Goal: Information Seeking & Learning: Learn about a topic

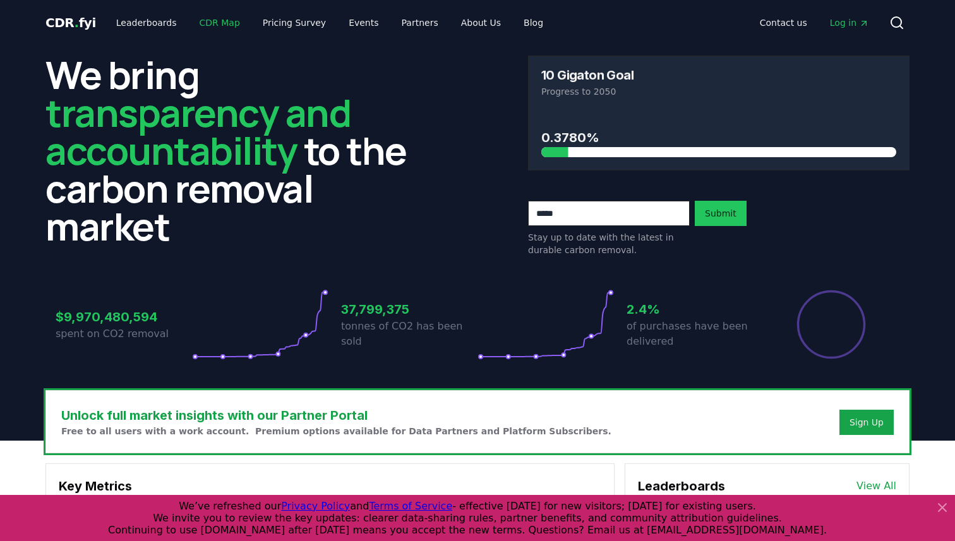
click at [210, 24] on link "CDR Map" at bounding box center [219, 22] width 61 height 23
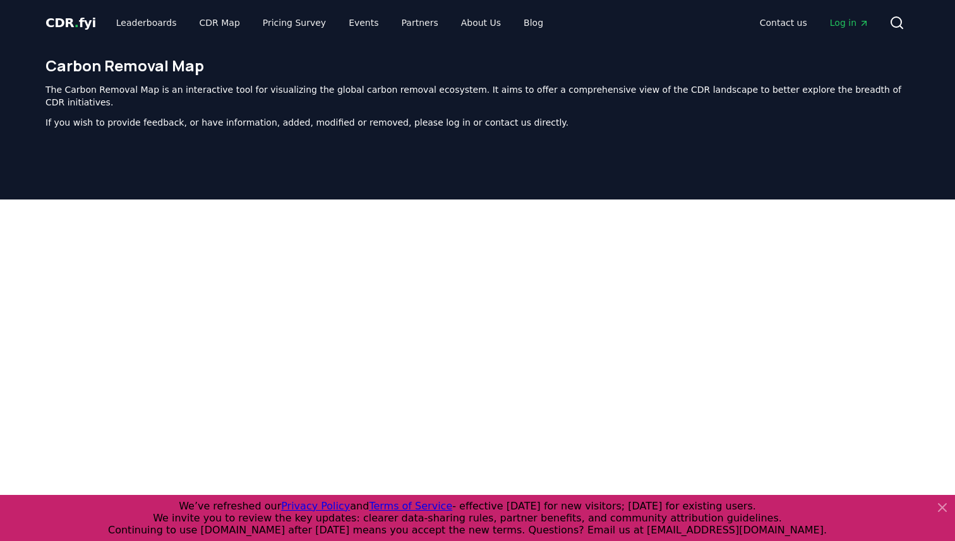
click at [939, 505] on icon at bounding box center [942, 508] width 8 height 8
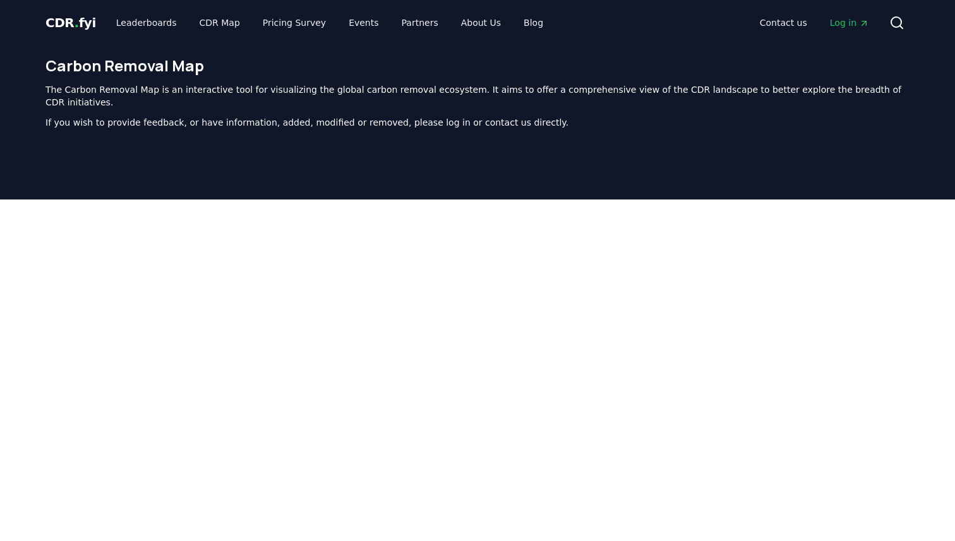
click at [61, 23] on span "CDR . fyi" at bounding box center [70, 22] width 51 height 15
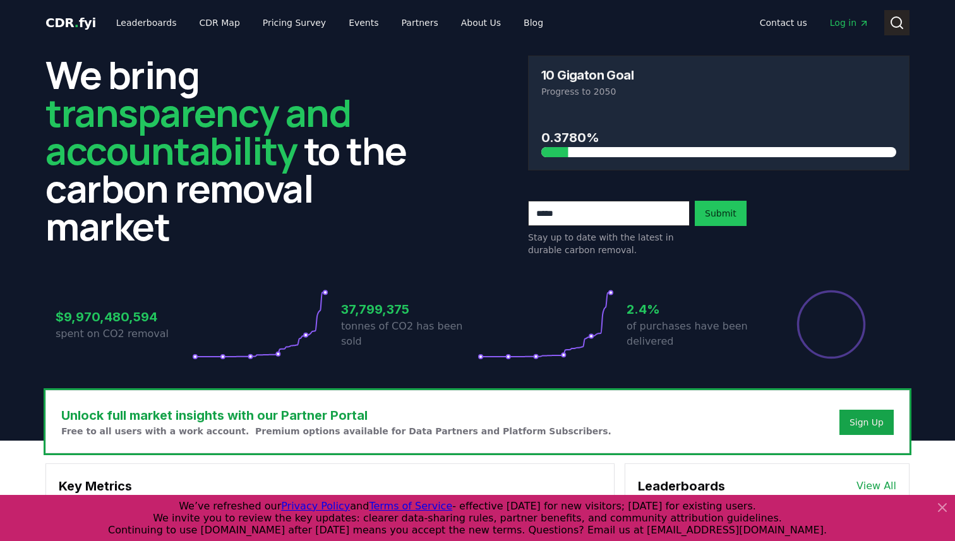
click at [905, 22] on button "Search" at bounding box center [896, 22] width 25 height 25
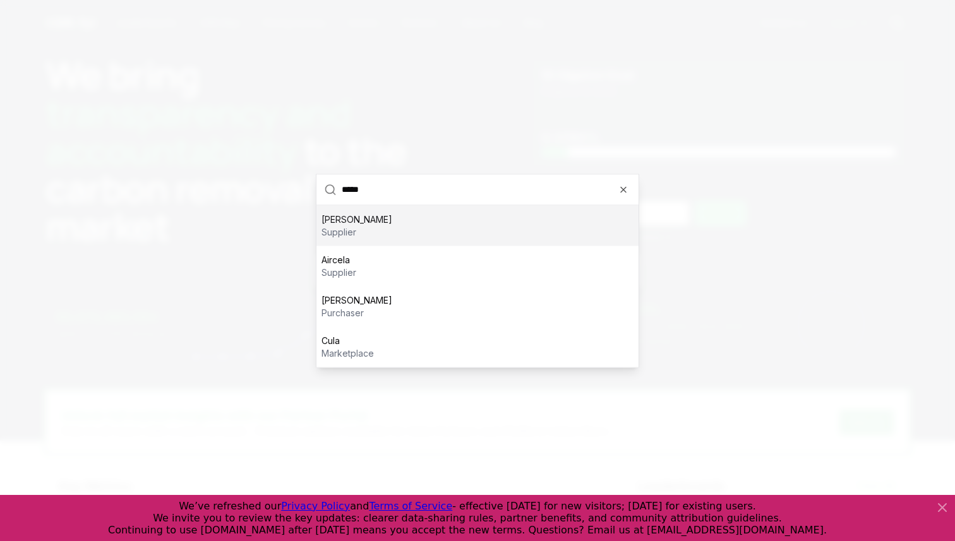
type input "*****"
click at [462, 217] on div "Cella supplier" at bounding box center [477, 225] width 322 height 40
